Goal: Entertainment & Leisure: Consume media (video, audio)

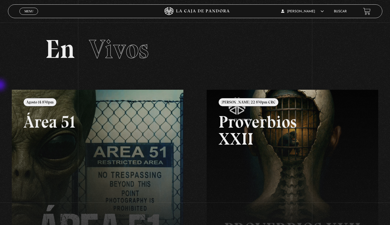
scroll to position [53, 0]
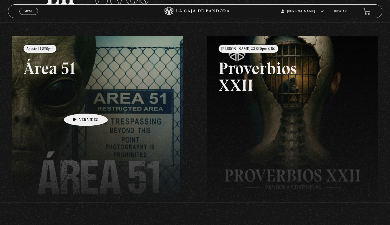
click at [77, 105] on link at bounding box center [207, 148] width 390 height 225
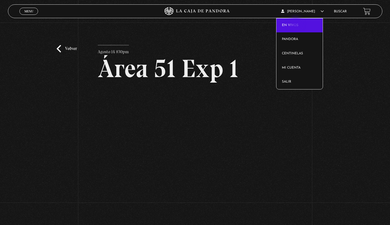
click at [296, 24] on link "En vivos" at bounding box center [300, 25] width 46 height 14
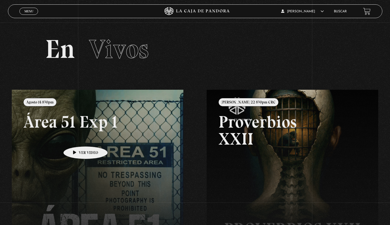
click at [77, 138] on link at bounding box center [207, 202] width 390 height 225
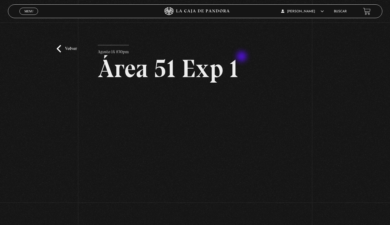
click at [242, 57] on h2 "Área 51 Exp 1" at bounding box center [195, 68] width 195 height 25
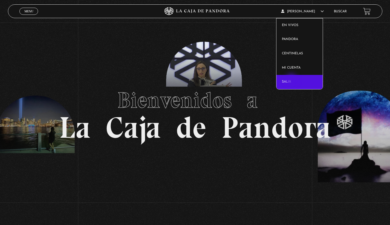
click at [292, 80] on link "Salir" at bounding box center [300, 82] width 46 height 14
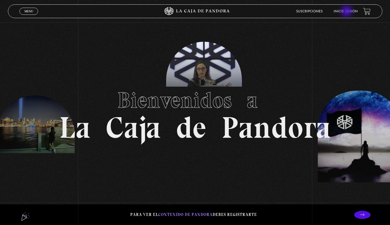
click at [347, 12] on link "Inicie sesión" at bounding box center [346, 11] width 24 height 3
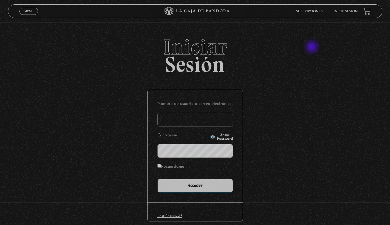
type input "mariela_trigueros@hotmail.com"
click at [197, 185] on input "Acceder" at bounding box center [195, 186] width 76 height 14
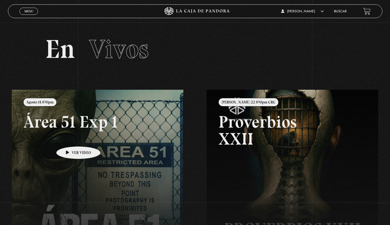
click at [70, 138] on link at bounding box center [207, 202] width 390 height 225
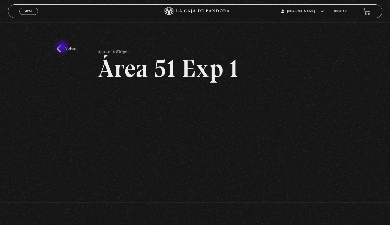
click at [63, 48] on link "Volver" at bounding box center [67, 48] width 20 height 7
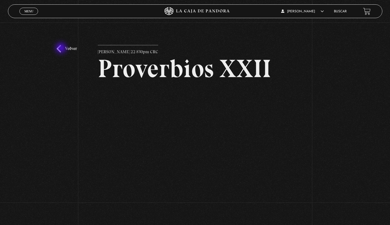
click at [62, 48] on link "Volver" at bounding box center [67, 48] width 20 height 7
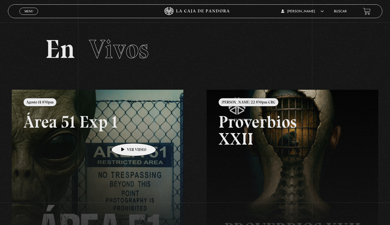
click at [125, 135] on link at bounding box center [207, 202] width 390 height 225
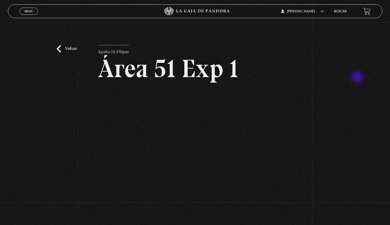
click at [358, 77] on div "Volver Agosto 14 830pm Área 51 Exp 1" at bounding box center [195, 115] width 390 height 187
click at [30, 10] on span "Menu" at bounding box center [28, 11] width 9 height 3
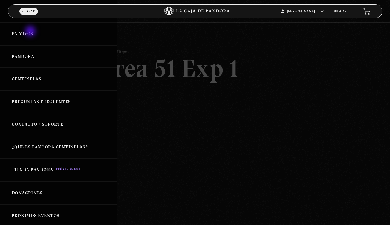
click at [31, 32] on link "En vivos" at bounding box center [58, 33] width 117 height 23
